Goal: Find contact information: Obtain details needed to contact an individual or organization

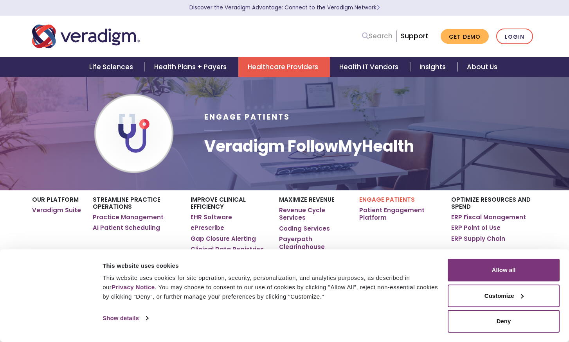
click at [364, 39] on icon at bounding box center [365, 35] width 7 height 7
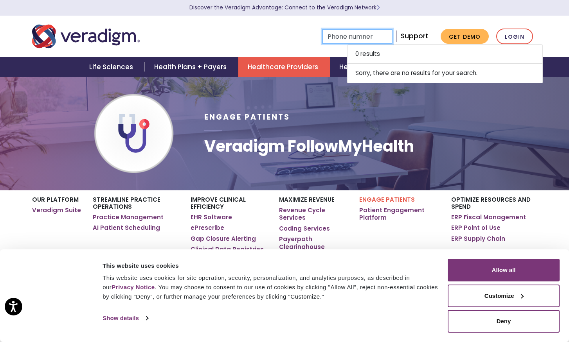
type input "Phone numner"
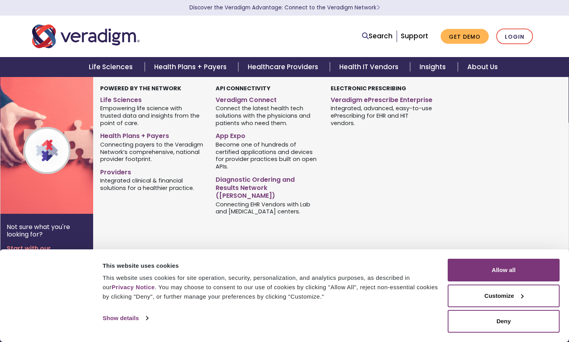
type input "Phone numner"
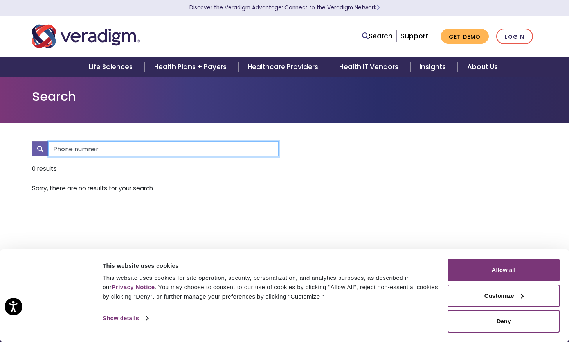
click at [185, 149] on input "Phone numner" at bounding box center [163, 149] width 231 height 15
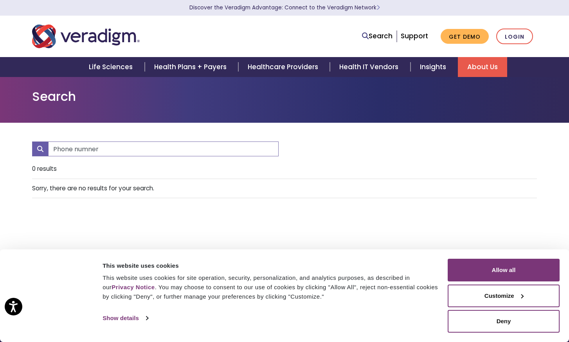
click at [493, 63] on link "About Us" at bounding box center [482, 67] width 49 height 20
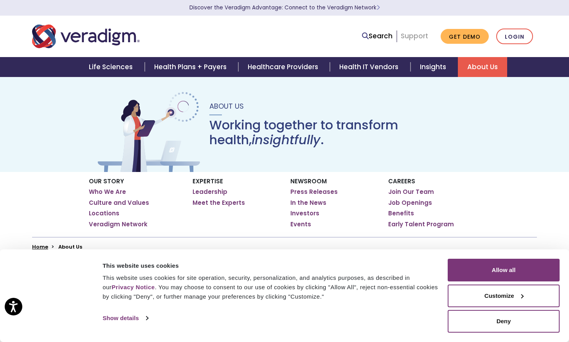
click at [411, 34] on link "Support" at bounding box center [414, 35] width 27 height 9
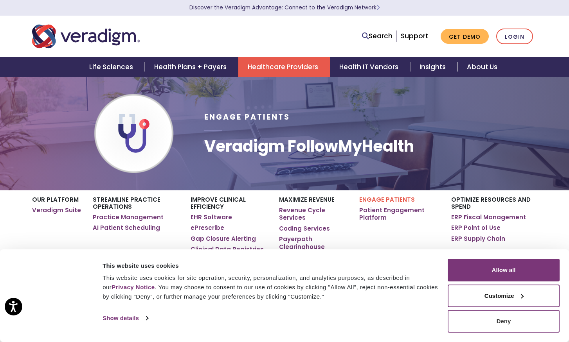
click at [522, 318] on button "Deny" at bounding box center [504, 321] width 112 height 23
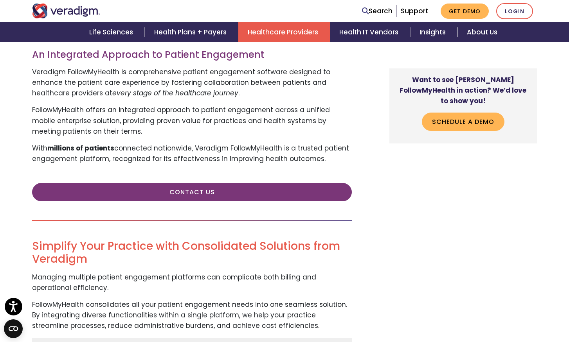
scroll to position [332, 0]
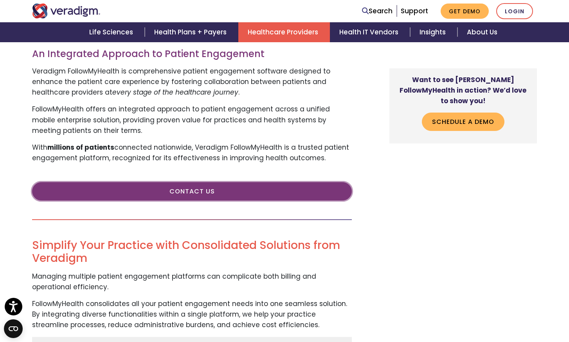
click at [256, 200] on link "Contact Us" at bounding box center [192, 191] width 320 height 18
